Goal: Task Accomplishment & Management: Manage account settings

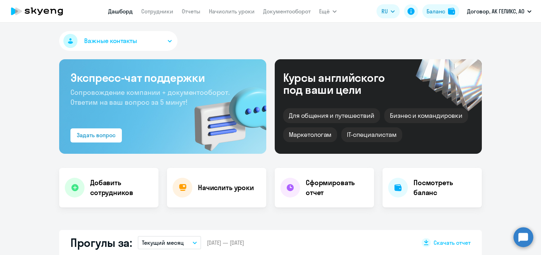
scroll to position [458, 0]
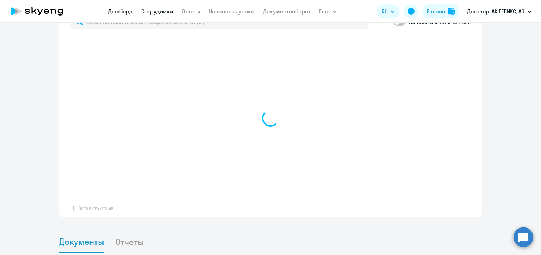
click at [168, 10] on link "Сотрудники" at bounding box center [157, 11] width 32 height 7
select select "30"
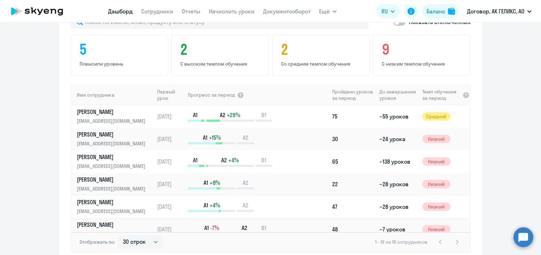
scroll to position [508, 0]
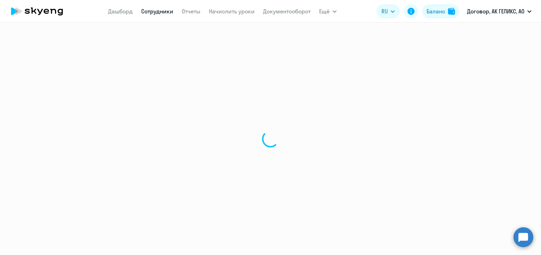
select select "30"
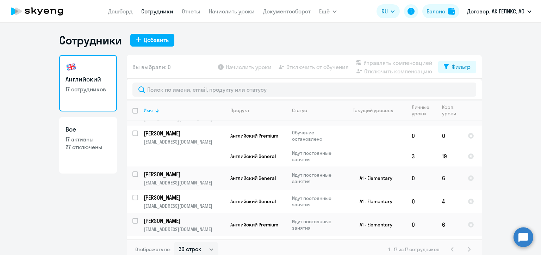
scroll to position [247, 0]
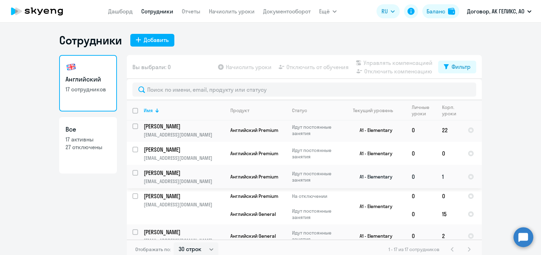
click at [154, 175] on p "[PERSON_NAME]" at bounding box center [184, 173] width 80 height 8
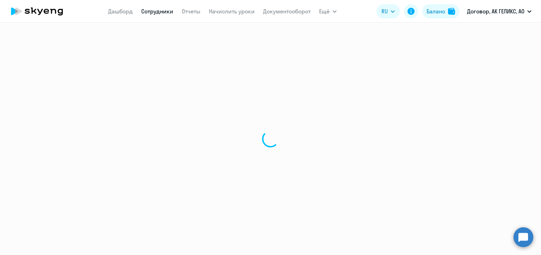
select select "english"
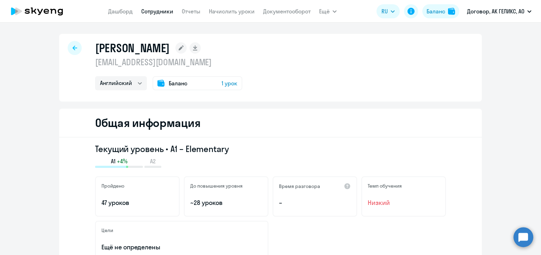
click at [69, 46] on div at bounding box center [75, 48] width 14 height 14
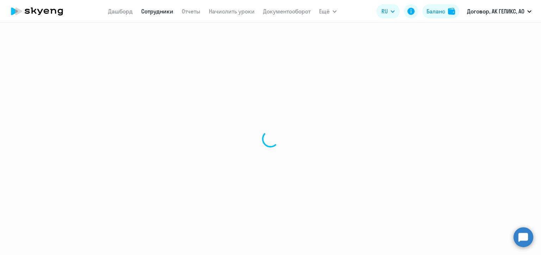
select select "30"
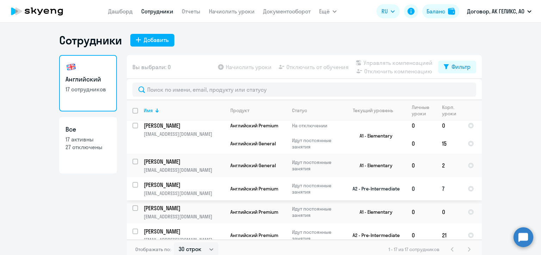
scroll to position [282, 0]
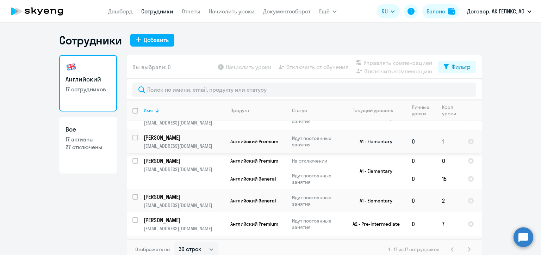
click at [133, 140] on input "select row 37985579" at bounding box center [139, 142] width 14 height 14
checkbox input "true"
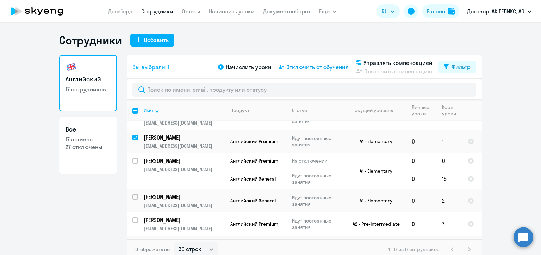
click at [291, 67] on span "Отключить от обучения" at bounding box center [317, 67] width 62 height 8
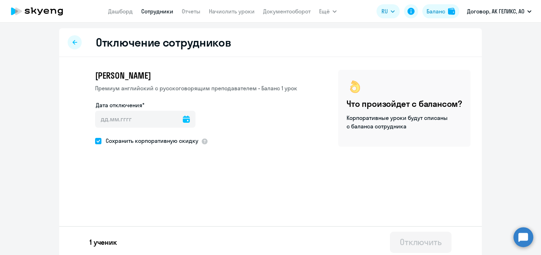
click at [183, 118] on icon at bounding box center [186, 119] width 7 height 7
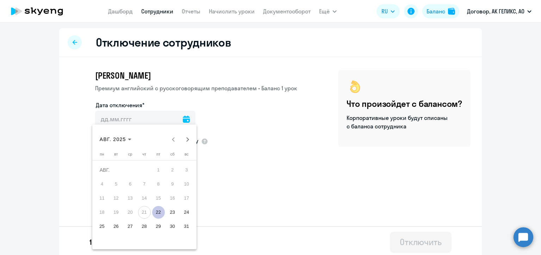
click at [160, 211] on span "22" at bounding box center [158, 212] width 13 height 13
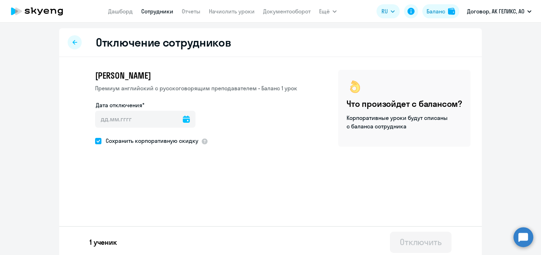
type input "[DATE]"
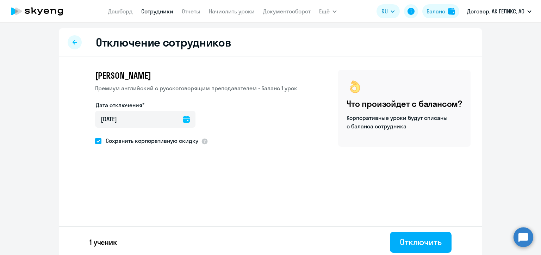
click at [68, 43] on div at bounding box center [75, 42] width 14 height 14
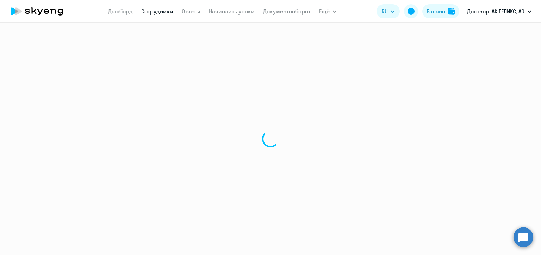
select select "30"
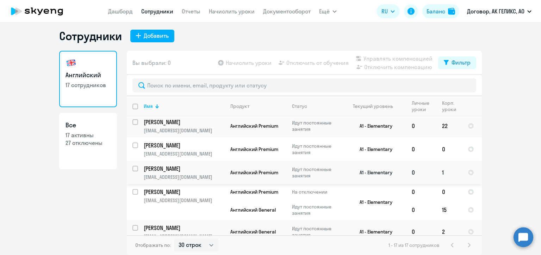
scroll to position [282, 0]
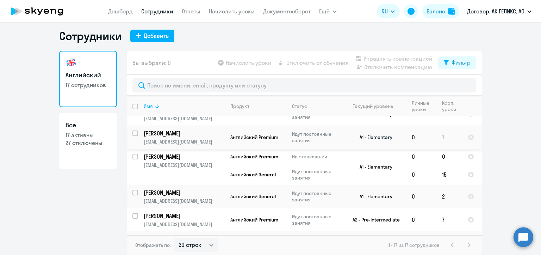
click at [157, 137] on p "[PERSON_NAME]" at bounding box center [184, 133] width 80 height 8
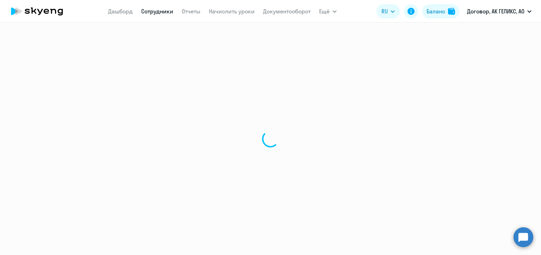
select select "english"
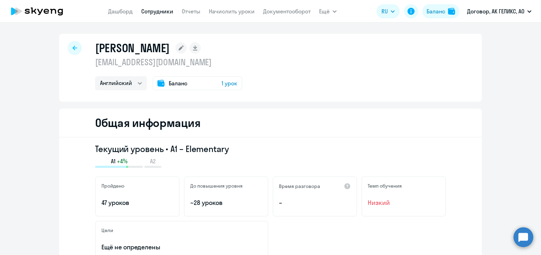
click at [73, 49] on icon at bounding box center [75, 47] width 5 height 5
select select "30"
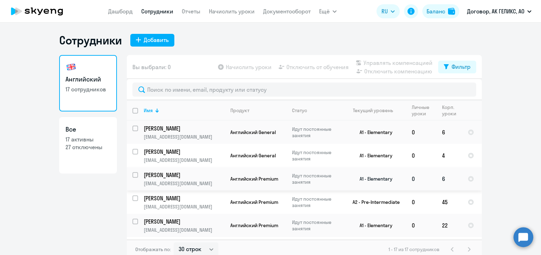
scroll to position [222, 0]
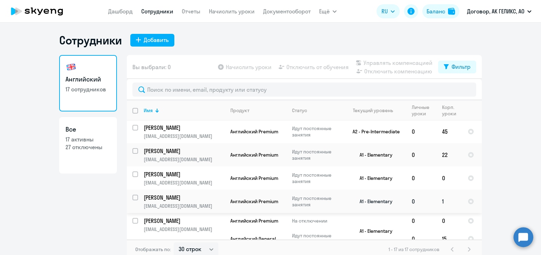
click at [134, 199] on input "select row 37985579" at bounding box center [139, 201] width 14 height 14
checkbox input "true"
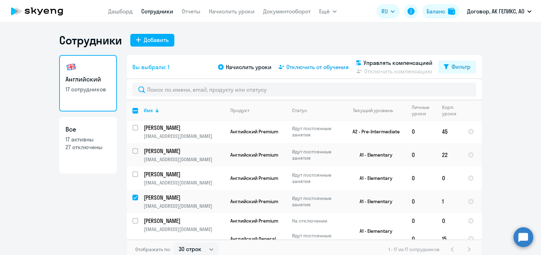
click at [321, 70] on span "Отключить от обучения" at bounding box center [317, 67] width 62 height 8
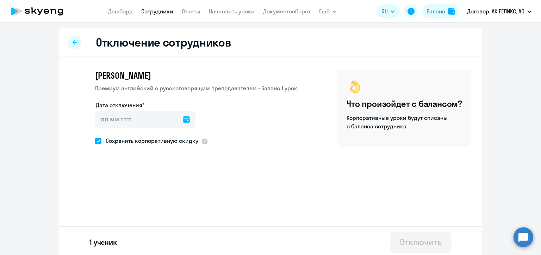
click at [183, 119] on icon at bounding box center [186, 119] width 7 height 7
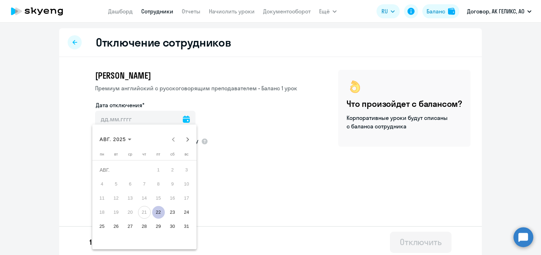
click at [158, 210] on span "22" at bounding box center [158, 212] width 13 height 13
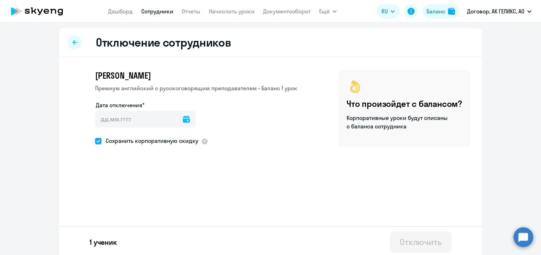
type input "[DATE]"
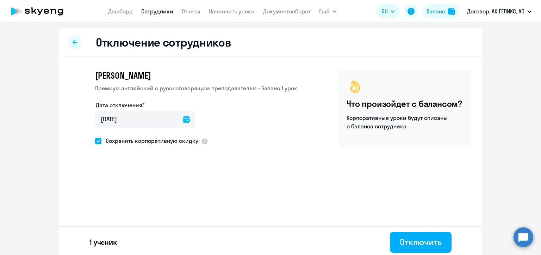
scroll to position [3, 0]
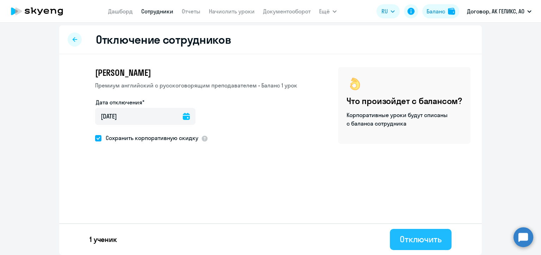
click at [425, 237] on div "Отключить" at bounding box center [421, 238] width 42 height 11
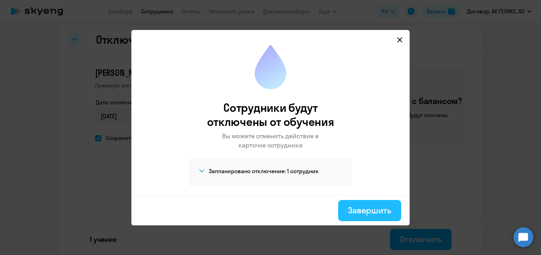
click at [355, 212] on div "Завершить" at bounding box center [369, 209] width 43 height 11
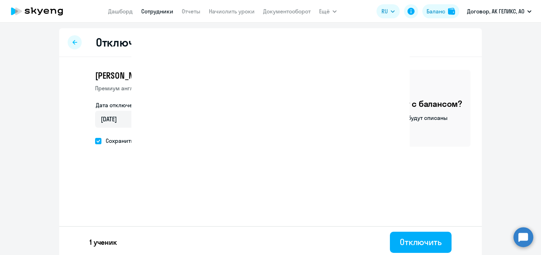
select select "30"
